Goal: Transaction & Acquisition: Subscribe to service/newsletter

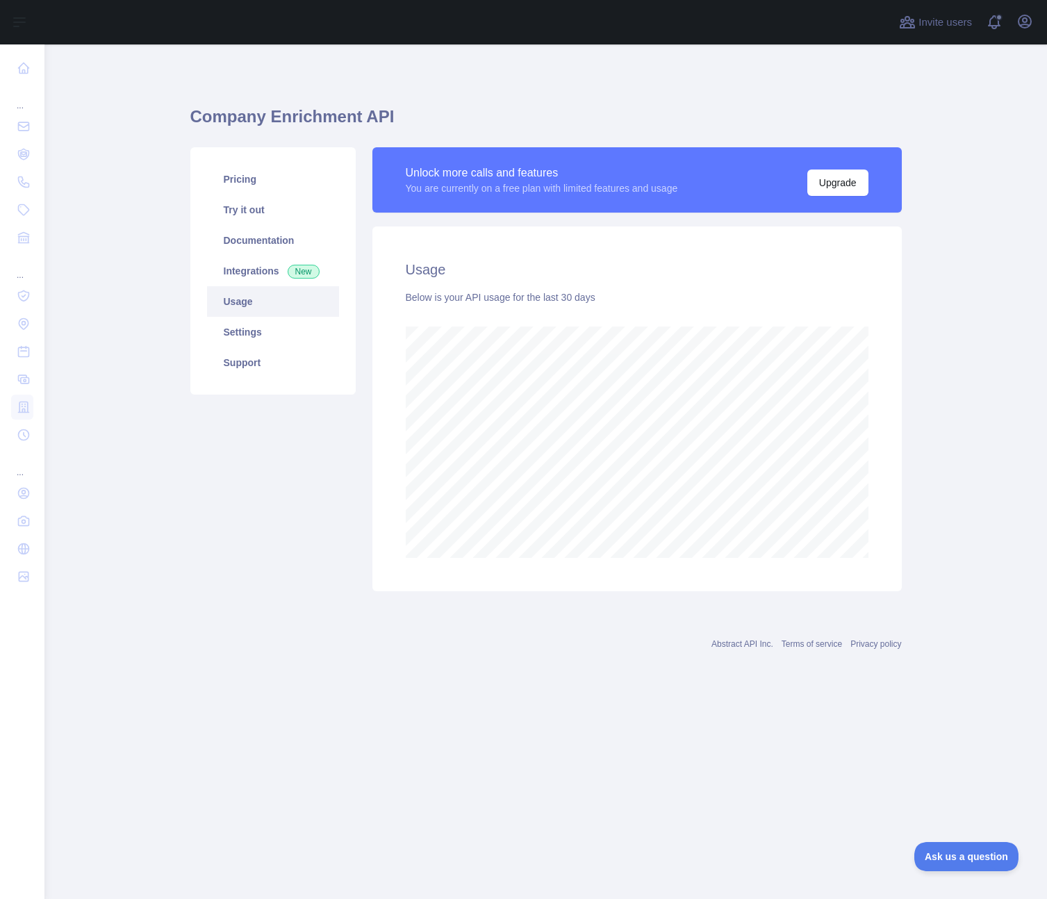
scroll to position [855, 1003]
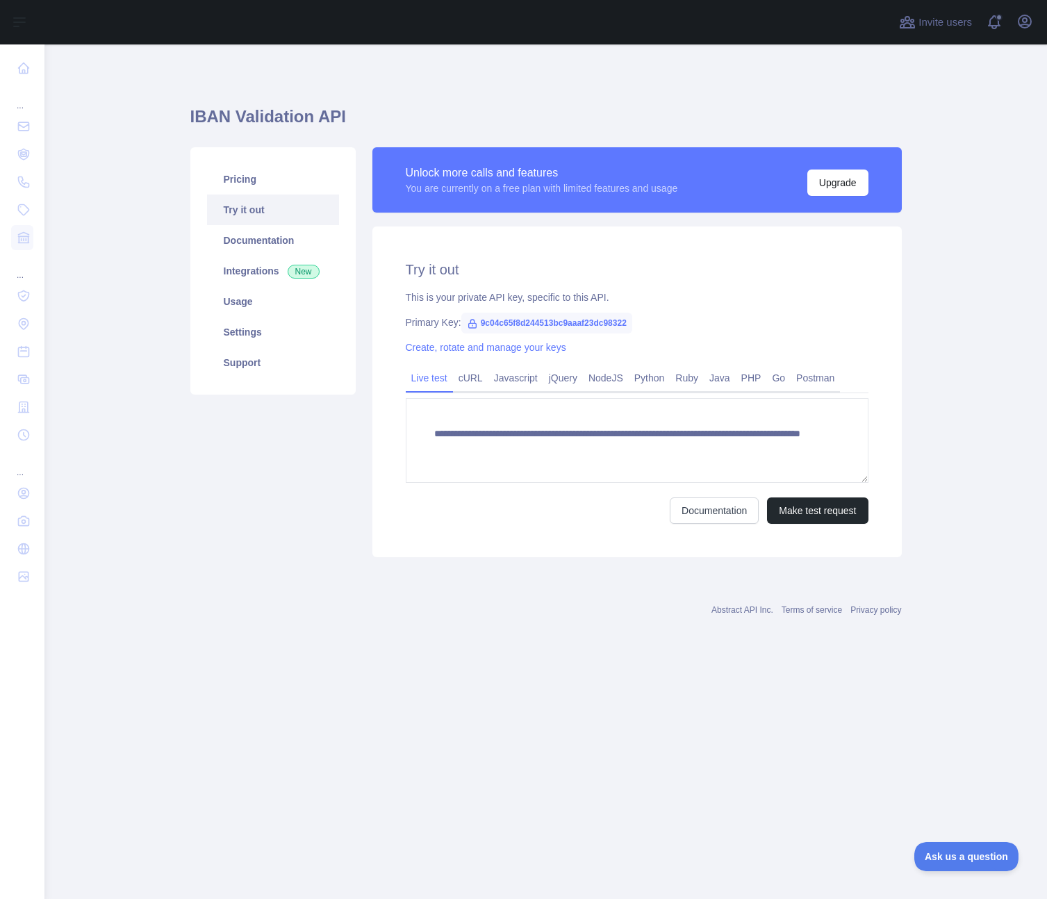
type textarea "**********"
